Goal: Transaction & Acquisition: Purchase product/service

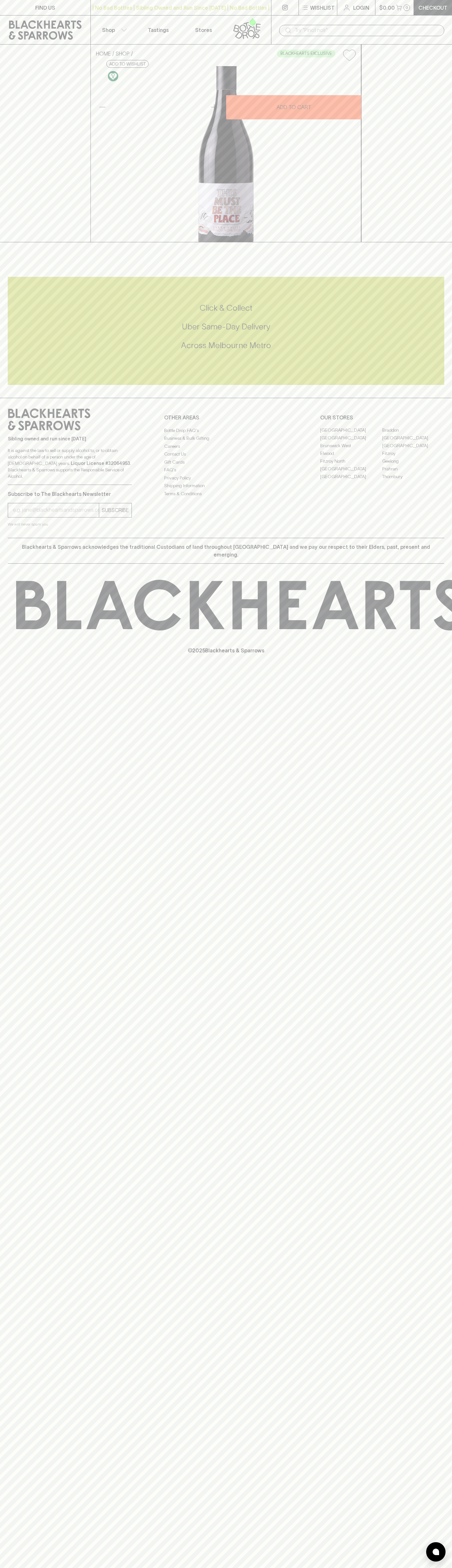
click at [296, 25] on div "​" at bounding box center [361, 30] width 165 height 12
click at [442, 1198] on div "FIND US | No Bad Bottles | Sibling Owned and Run Since [DATE] | No Bad Bottles …" at bounding box center [226, 784] width 452 height 1568
click at [443, 1567] on html "FIND US | No Bad Bottles | Sibling Owned and Run Since [DATE] | No Bad Bottles …" at bounding box center [226, 784] width 452 height 1568
click at [18, 160] on div "HOME SHOP BLACKHEARTS EXCLUSIVE This Must Be The Place Yarra Valley Pinot Noir …" at bounding box center [226, 143] width 452 height 198
